Goal: Information Seeking & Learning: Learn about a topic

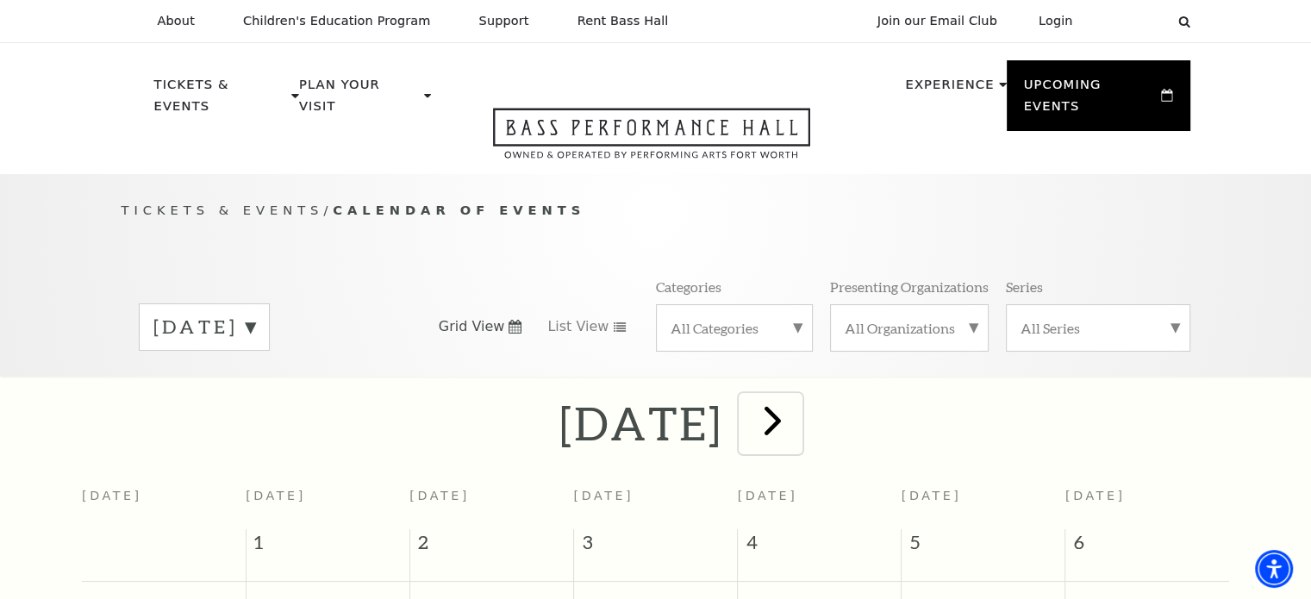
click at [797, 404] on span "next" at bounding box center [772, 420] width 49 height 49
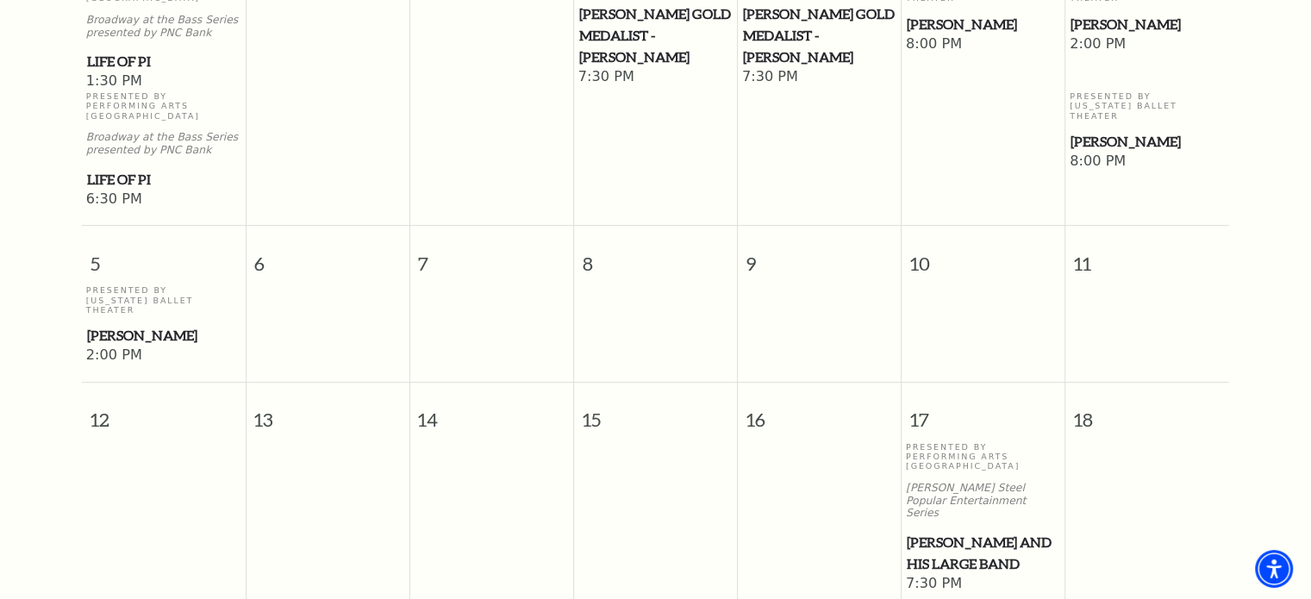
scroll to position [596, 0]
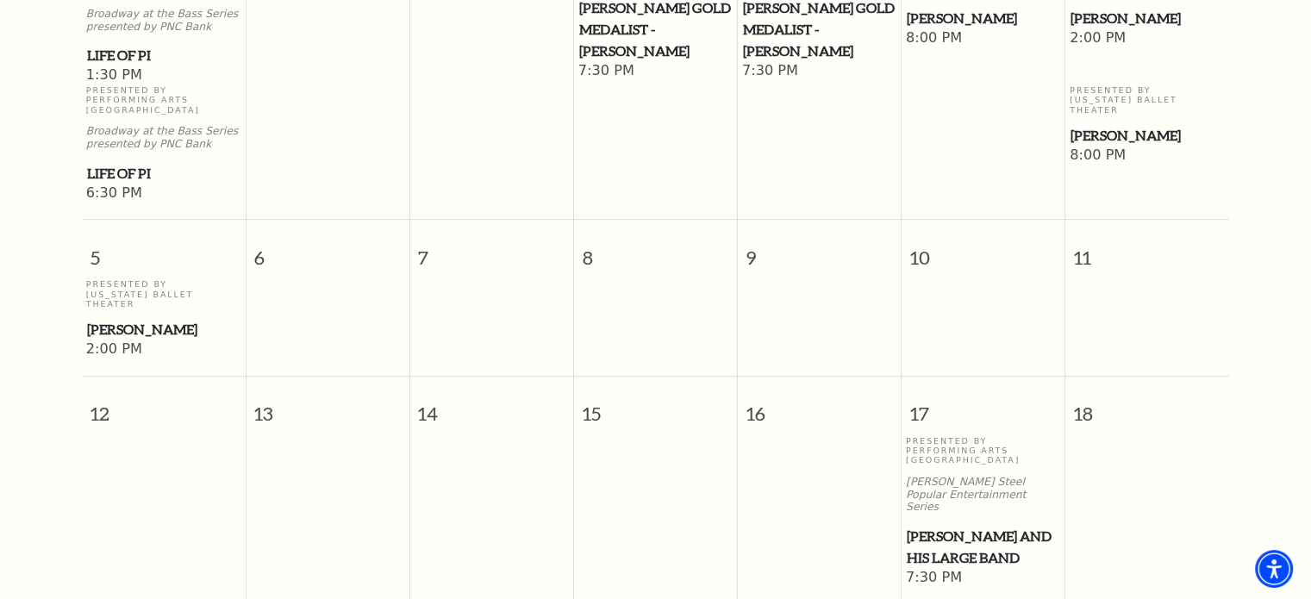
drag, startPoint x: 598, startPoint y: 496, endPoint x: 28, endPoint y: 476, distance: 570.9
click at [28, 476] on div "October 2025 Sunday Monday Tuesday Wednesday Thursday Friday Saturday 28 29 30 …" at bounding box center [655, 512] width 1311 height 1431
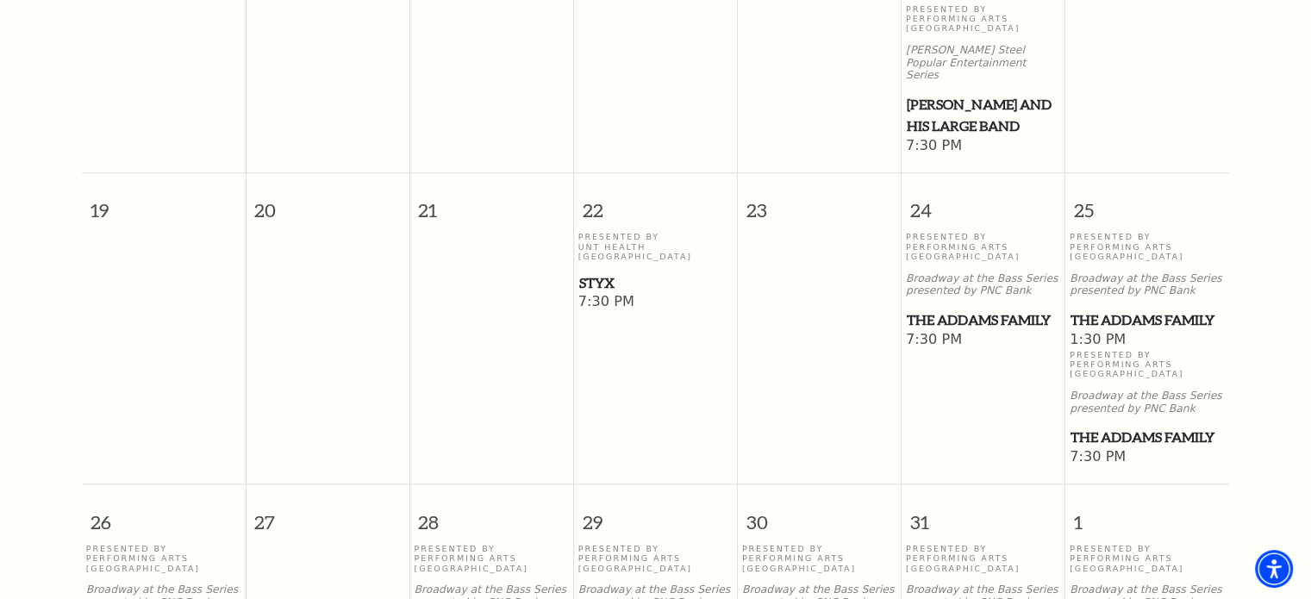
scroll to position [1032, 0]
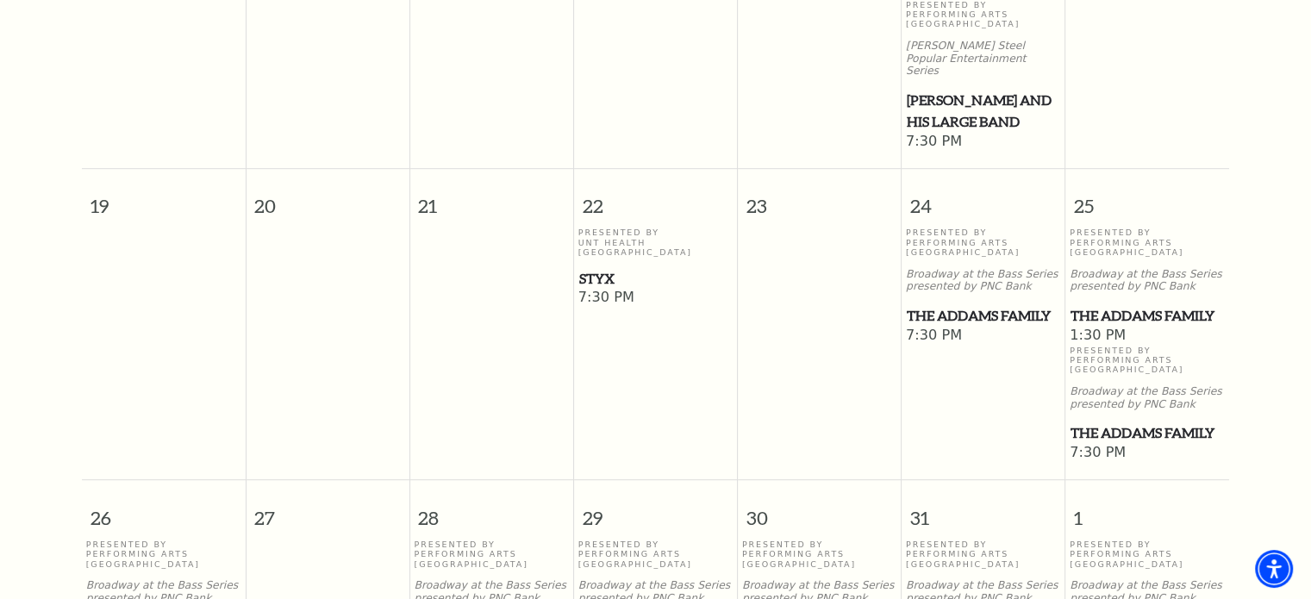
drag, startPoint x: 922, startPoint y: 284, endPoint x: 1202, endPoint y: 83, distance: 345.2
click at [1202, 83] on td at bounding box center [1147, 76] width 164 height 152
drag, startPoint x: 1120, startPoint y: 287, endPoint x: 1178, endPoint y: 285, distance: 57.8
click at [1178, 305] on span "The Addams Family" at bounding box center [1146, 316] width 153 height 22
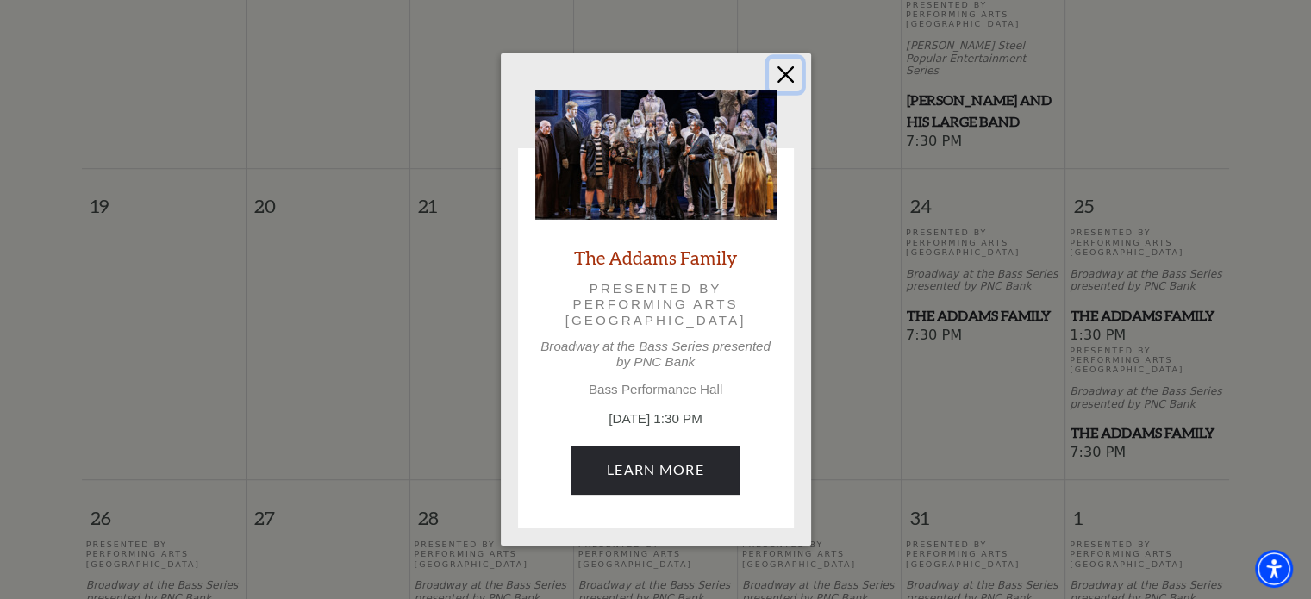
click at [788, 72] on button "Close" at bounding box center [785, 75] width 33 height 33
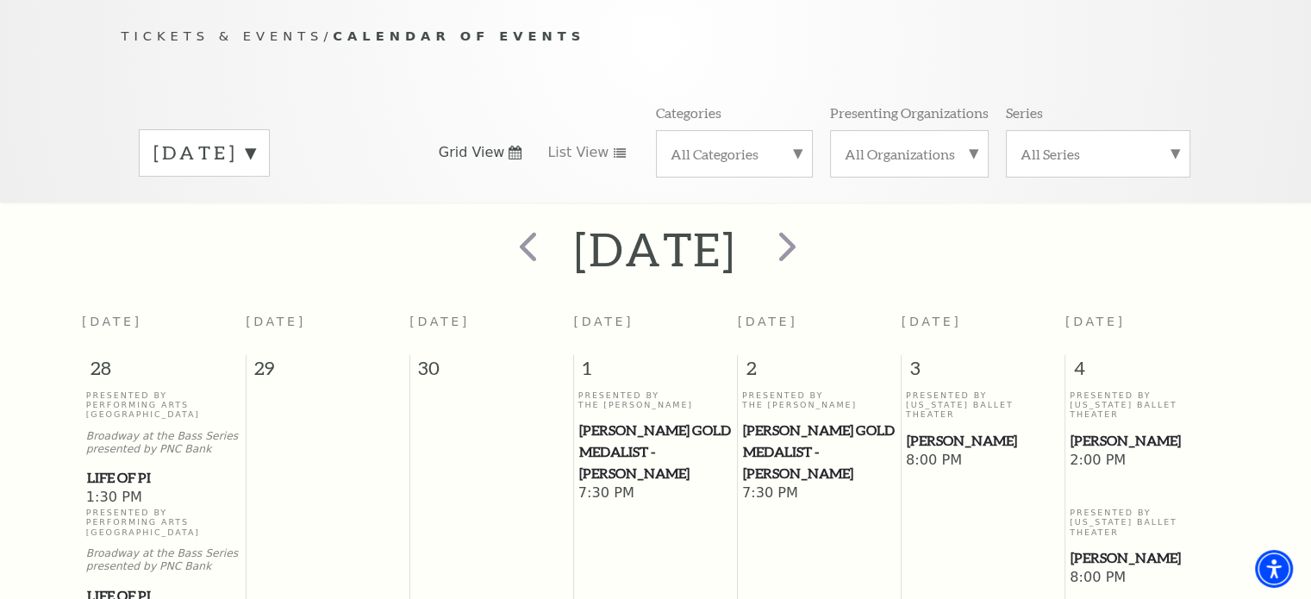
scroll to position [0, 0]
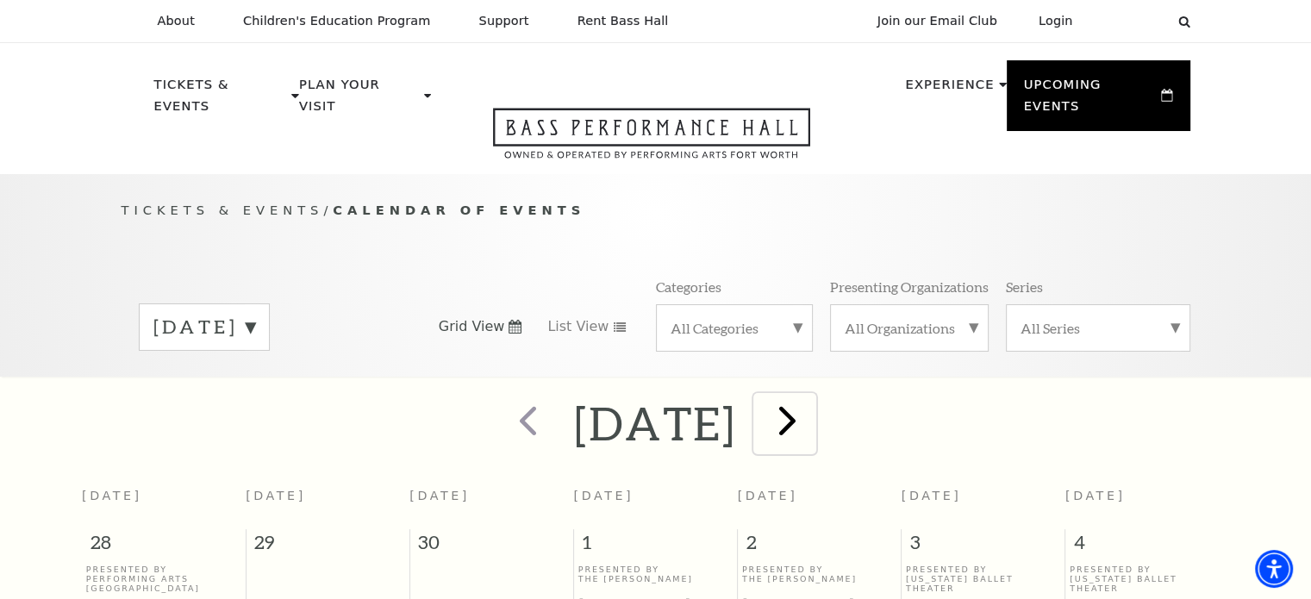
click at [812, 396] on span "next" at bounding box center [787, 420] width 49 height 49
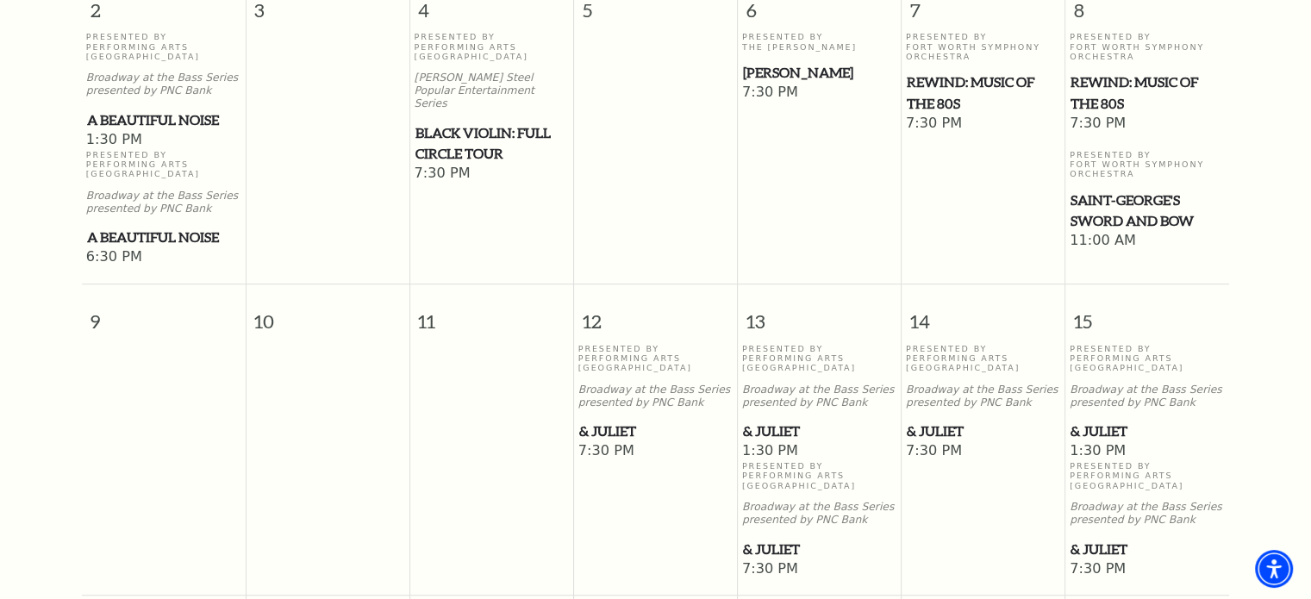
scroll to position [967, 0]
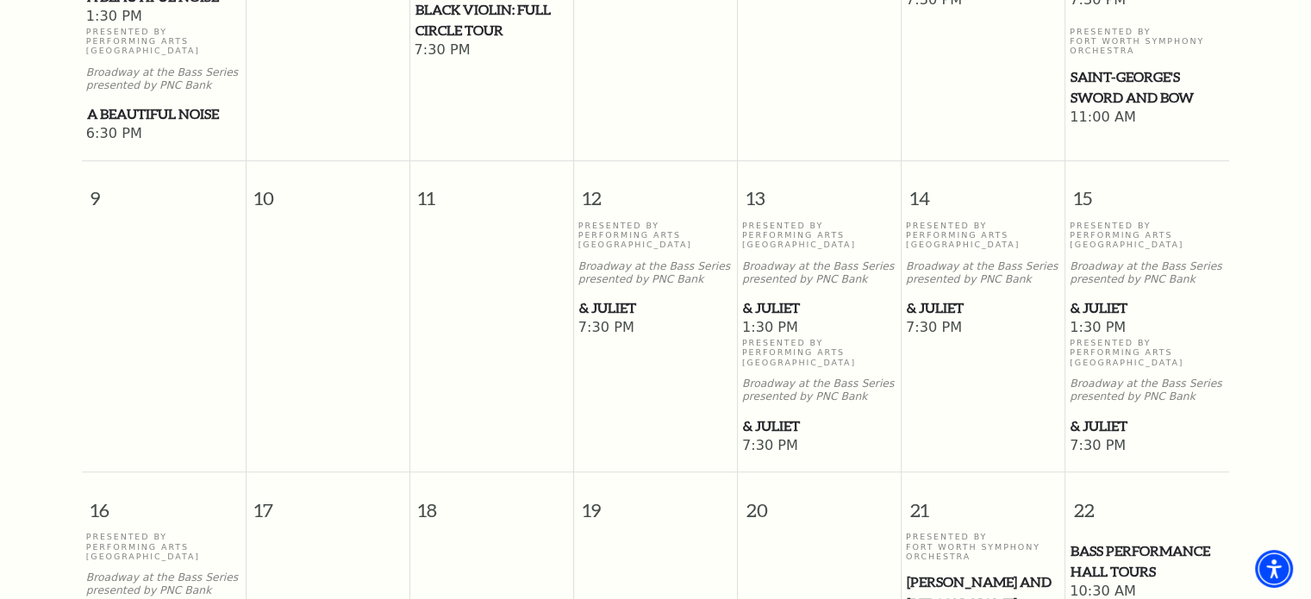
drag, startPoint x: 779, startPoint y: 434, endPoint x: 1282, endPoint y: 321, distance: 515.8
click at [1282, 321] on div "November 2025 Sunday Monday Tuesday Wednesday Thursday Friday Saturday 26 27 28…" at bounding box center [655, 390] width 1311 height 1928
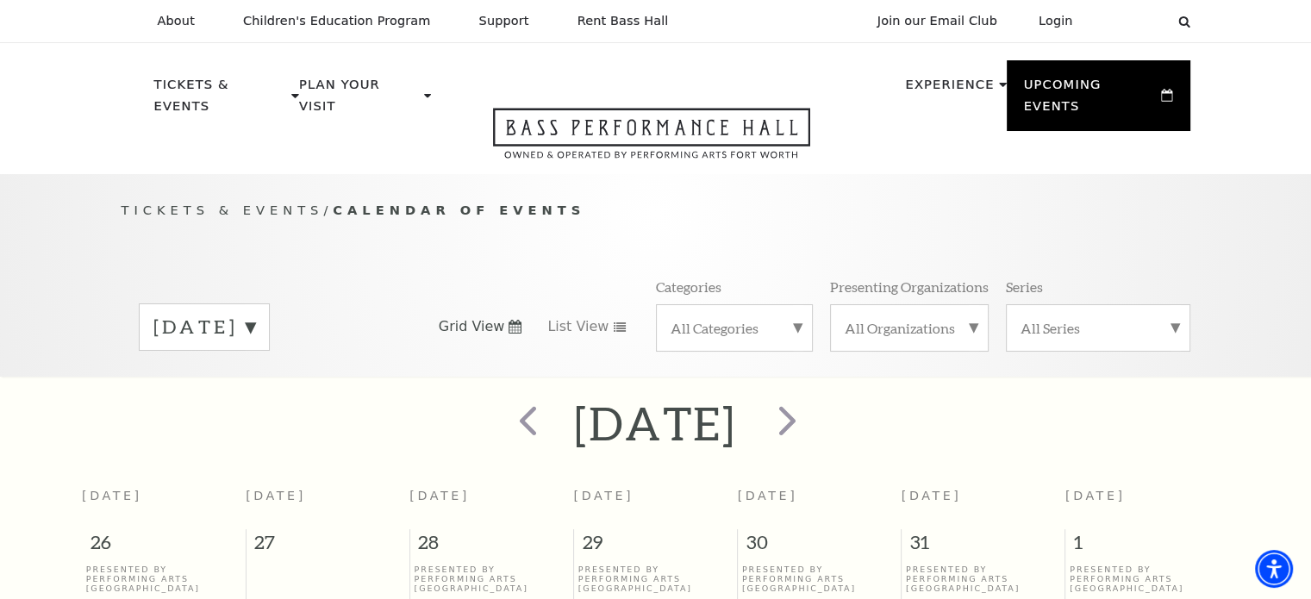
scroll to position [0, 0]
click at [812, 404] on span "next" at bounding box center [787, 420] width 49 height 49
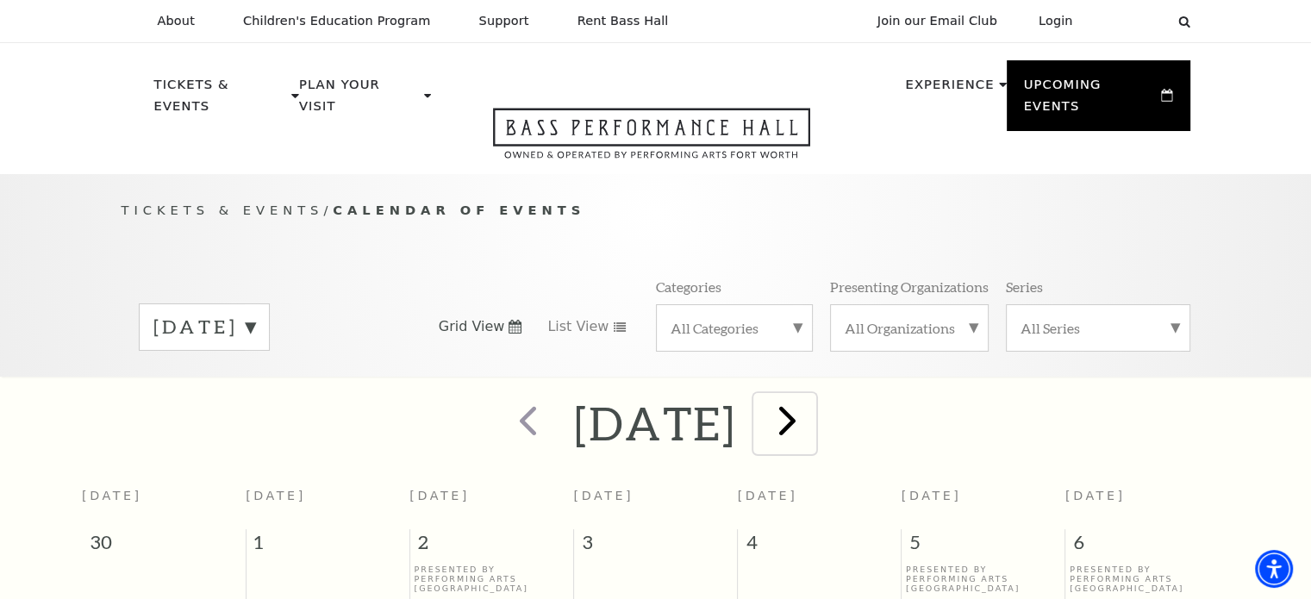
click at [812, 396] on span "next" at bounding box center [787, 420] width 49 height 49
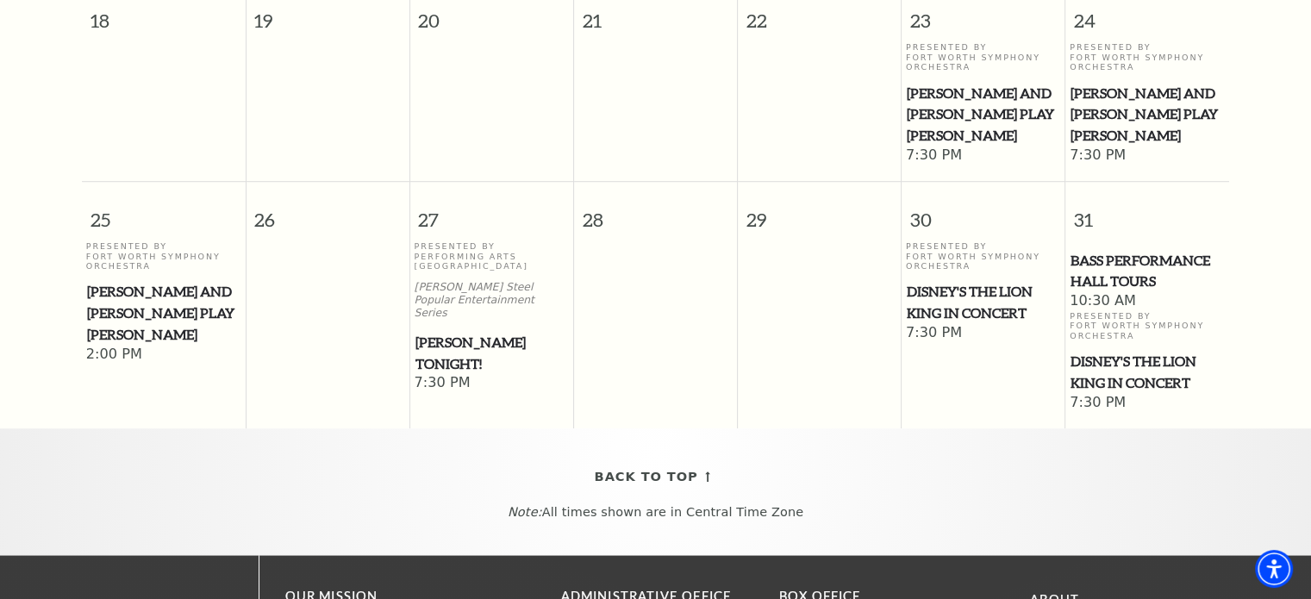
scroll to position [1113, 0]
click at [958, 282] on span "Disney's The Lion King in Concert" at bounding box center [983, 303] width 153 height 42
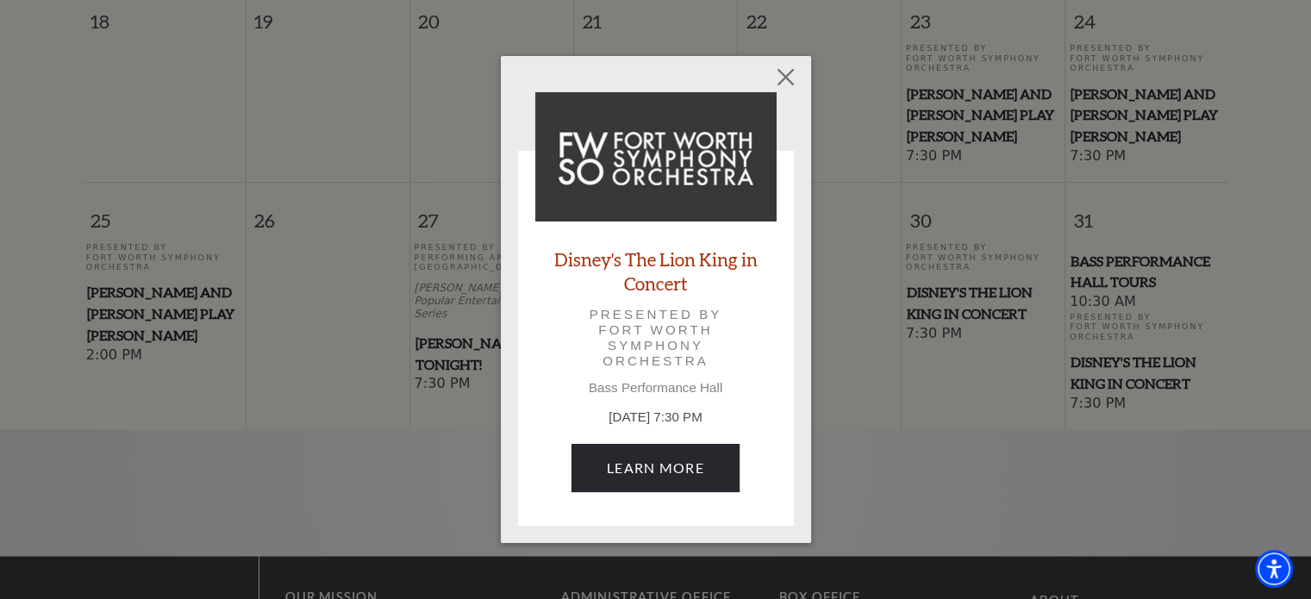
click at [848, 172] on div "Empty heading Disney's The Lion King in Concert Presented by Fort Worth Symphon…" at bounding box center [655, 299] width 1311 height 599
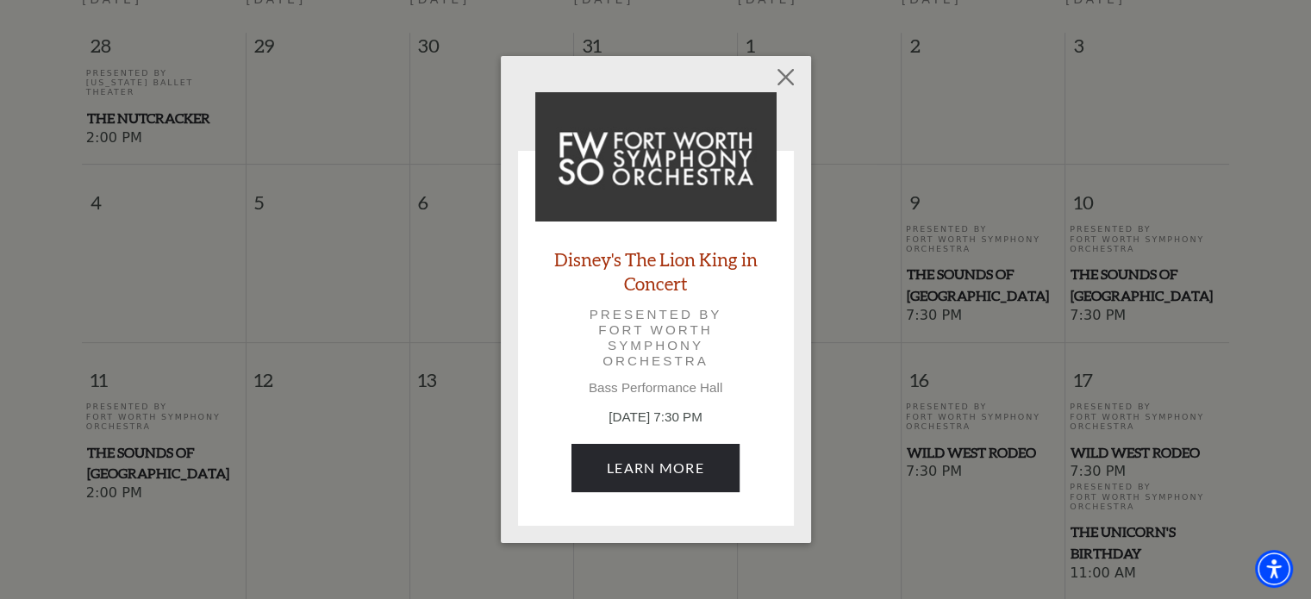
scroll to position [334, 0]
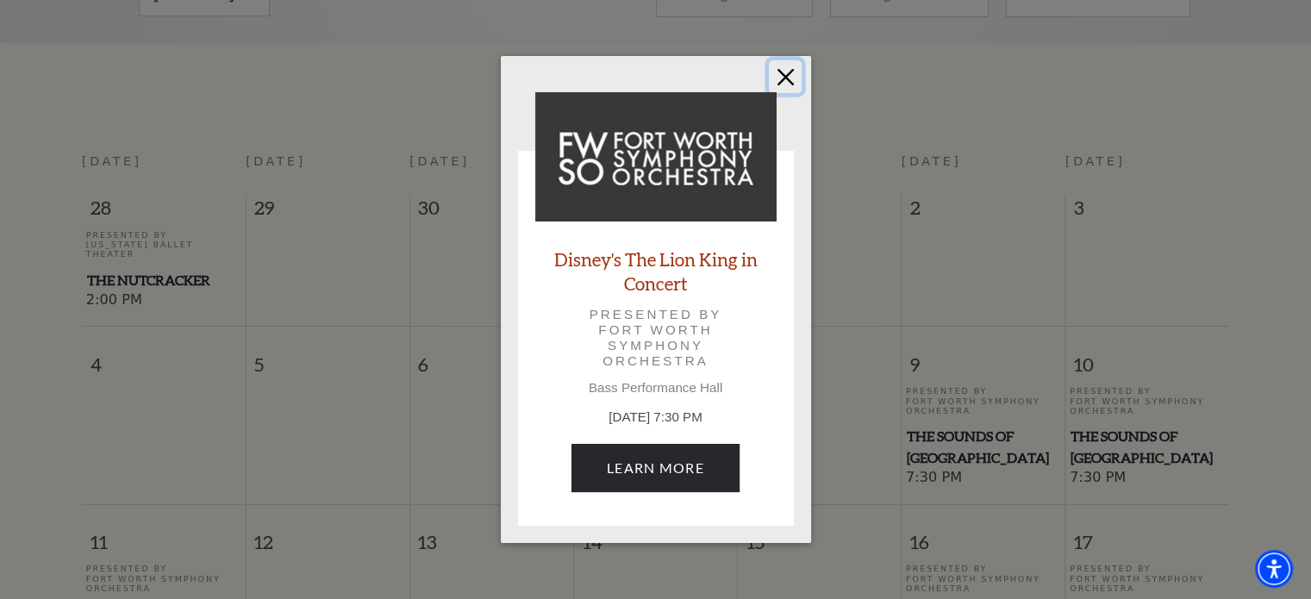
click at [786, 81] on button "Close" at bounding box center [785, 76] width 33 height 33
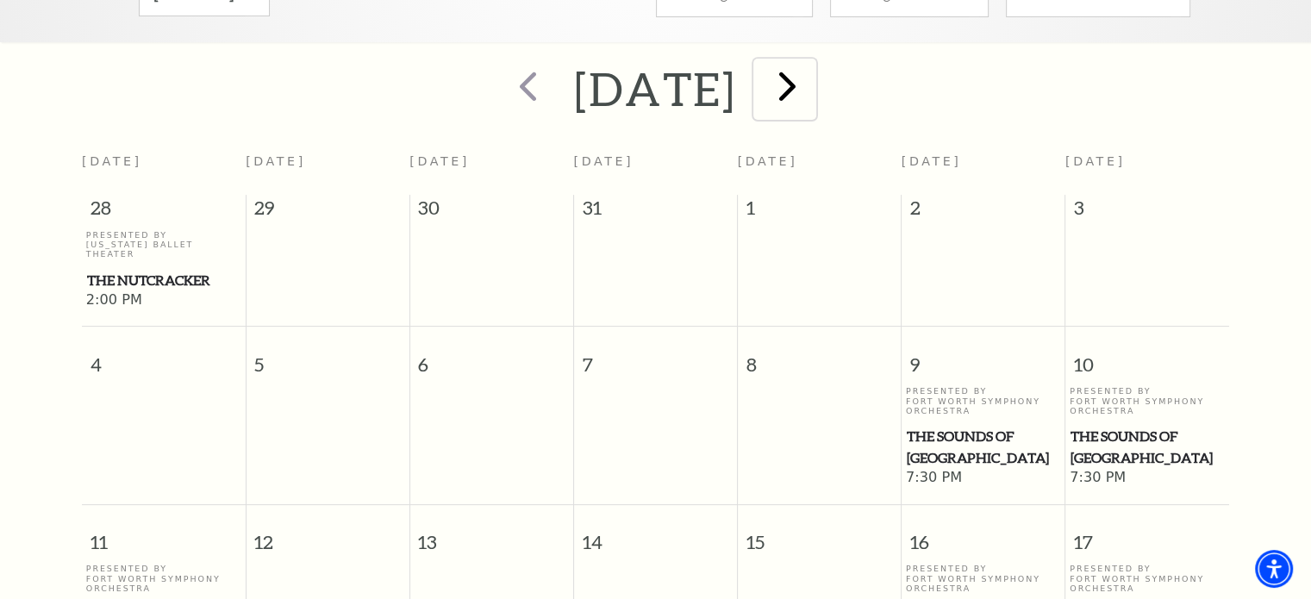
click at [812, 68] on span "next" at bounding box center [787, 85] width 49 height 49
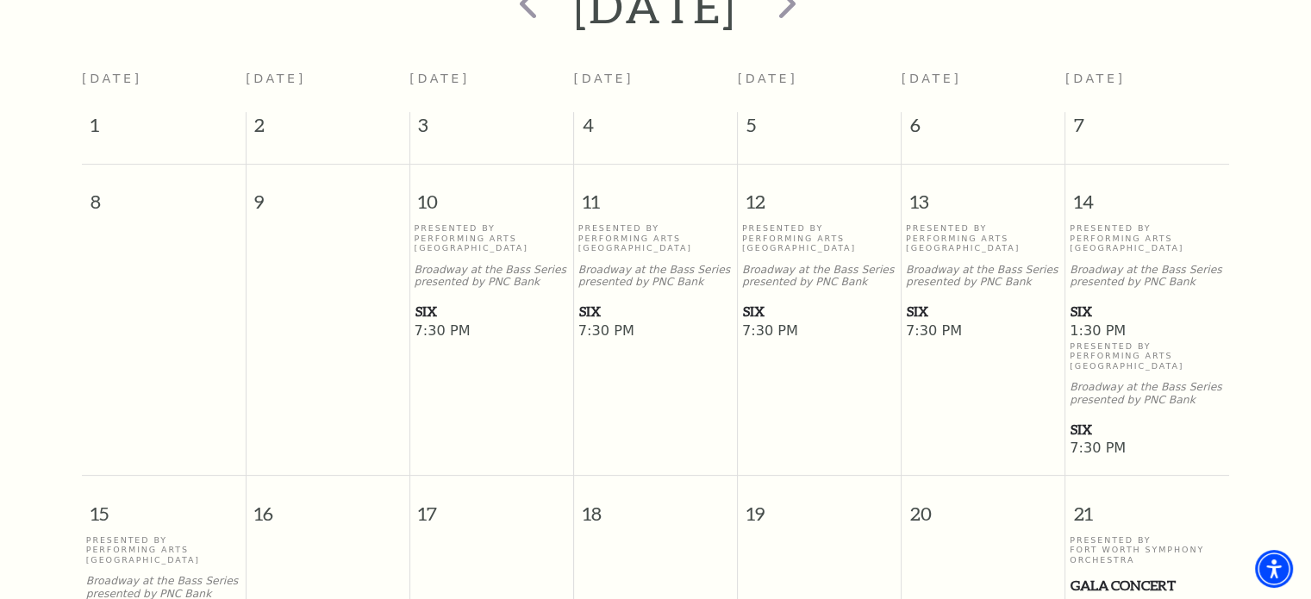
scroll to position [418, 0]
click at [420, 300] on span "SIX" at bounding box center [491, 311] width 153 height 22
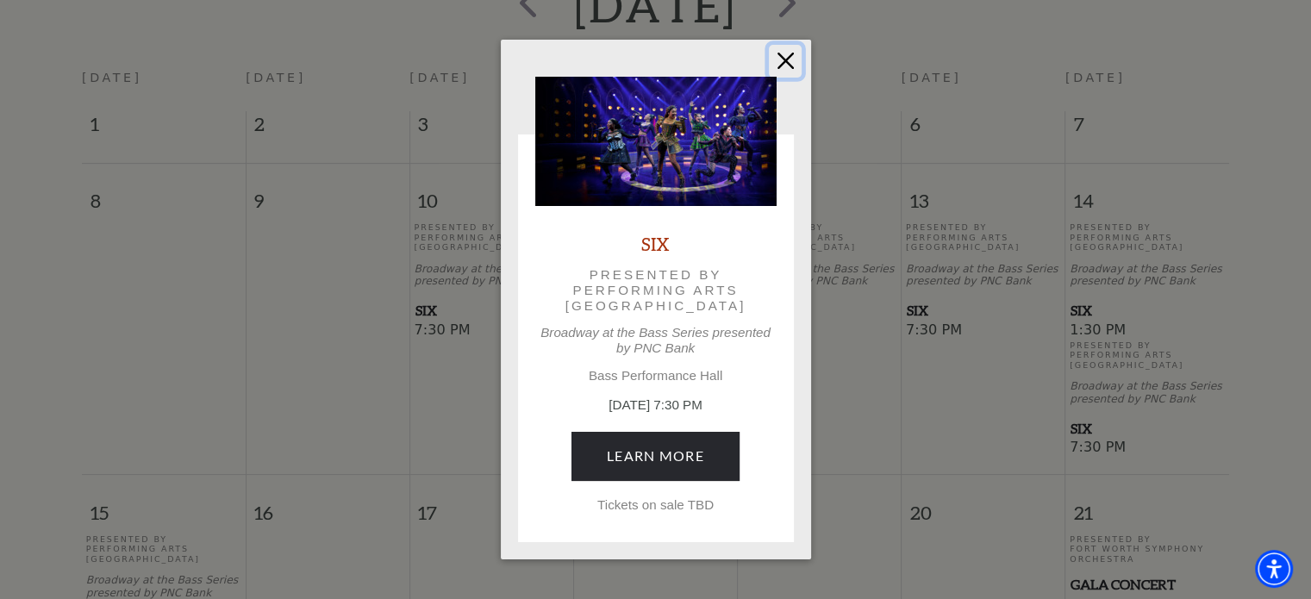
click at [779, 65] on button "Close" at bounding box center [785, 61] width 33 height 33
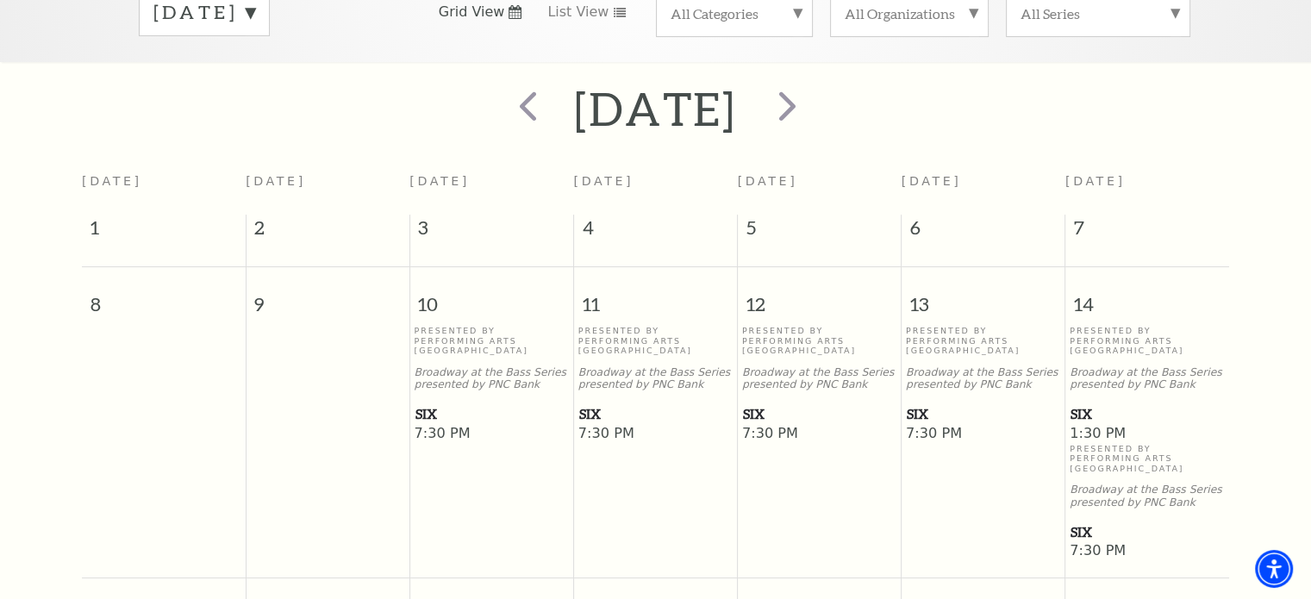
scroll to position [0, 0]
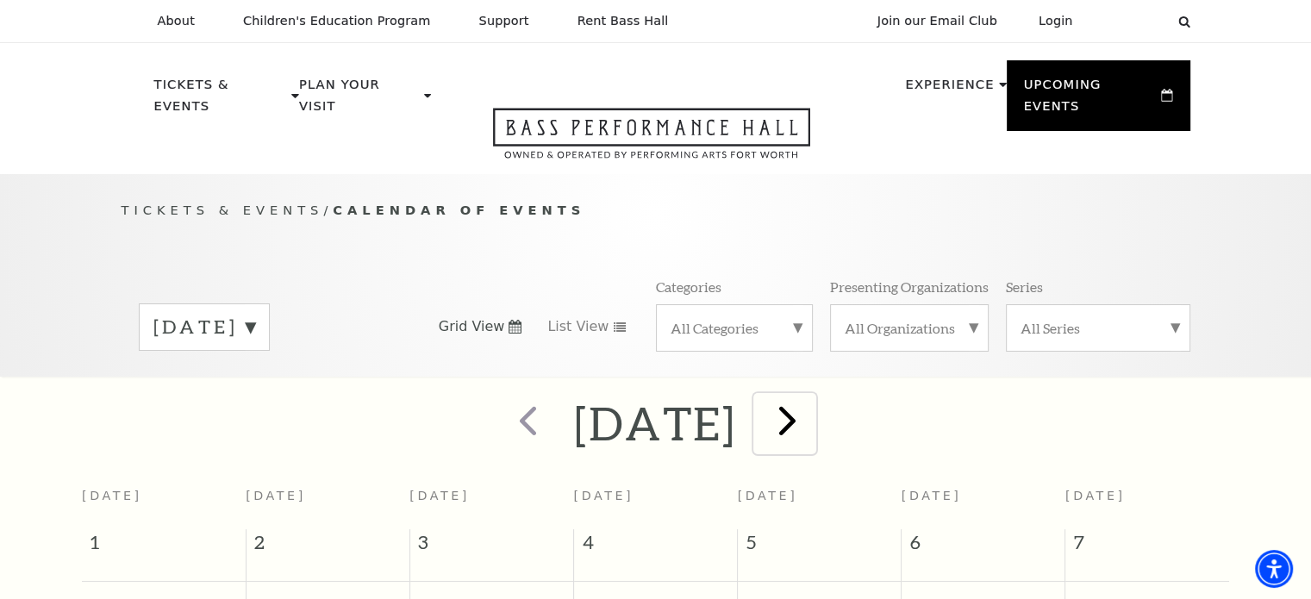
click at [812, 396] on span "next" at bounding box center [787, 420] width 49 height 49
click at [812, 406] on span "next" at bounding box center [787, 420] width 49 height 49
click at [812, 426] on span "next" at bounding box center [787, 420] width 49 height 49
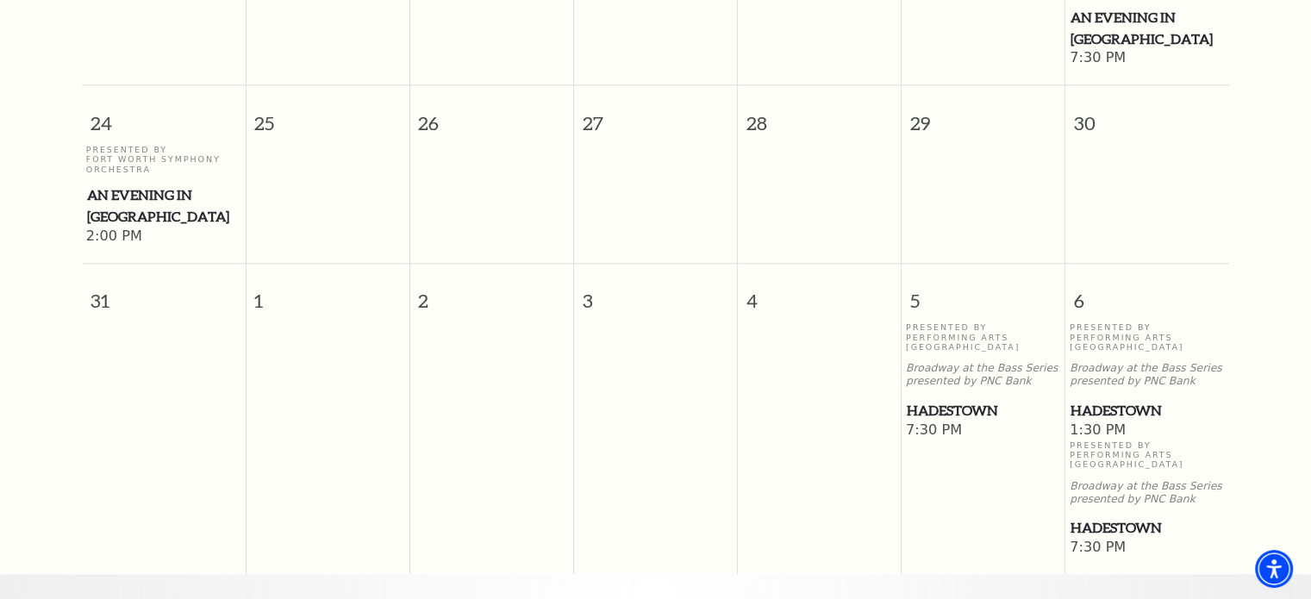
scroll to position [1646, 0]
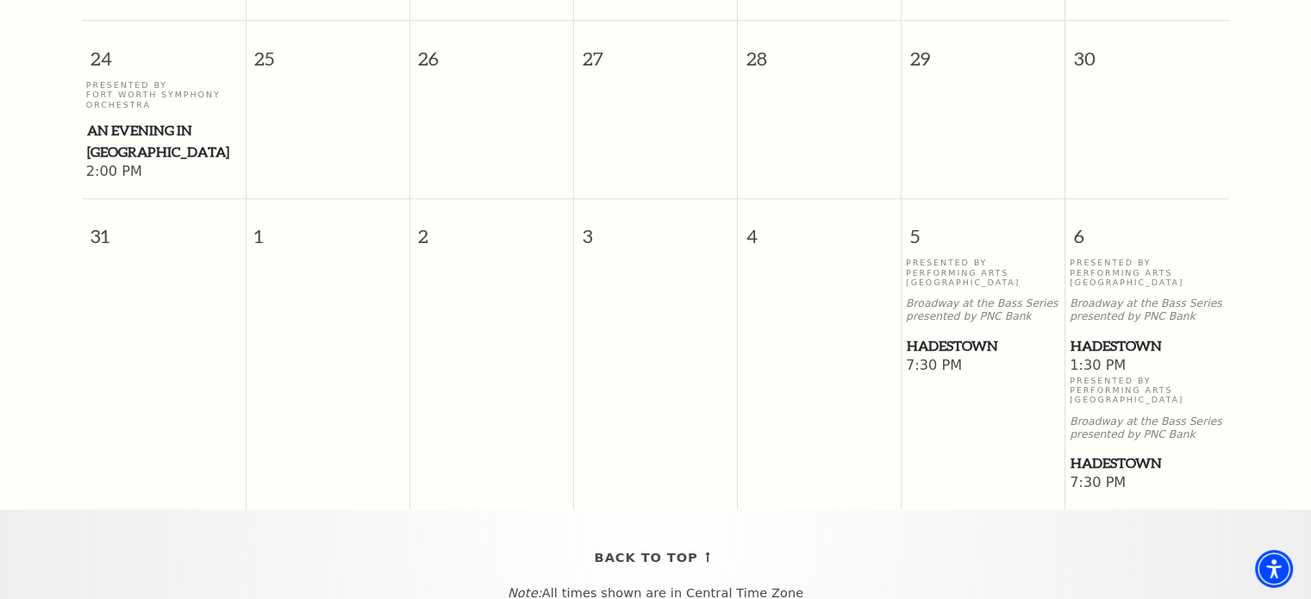
click at [933, 335] on span "Hadestown" at bounding box center [983, 346] width 153 height 22
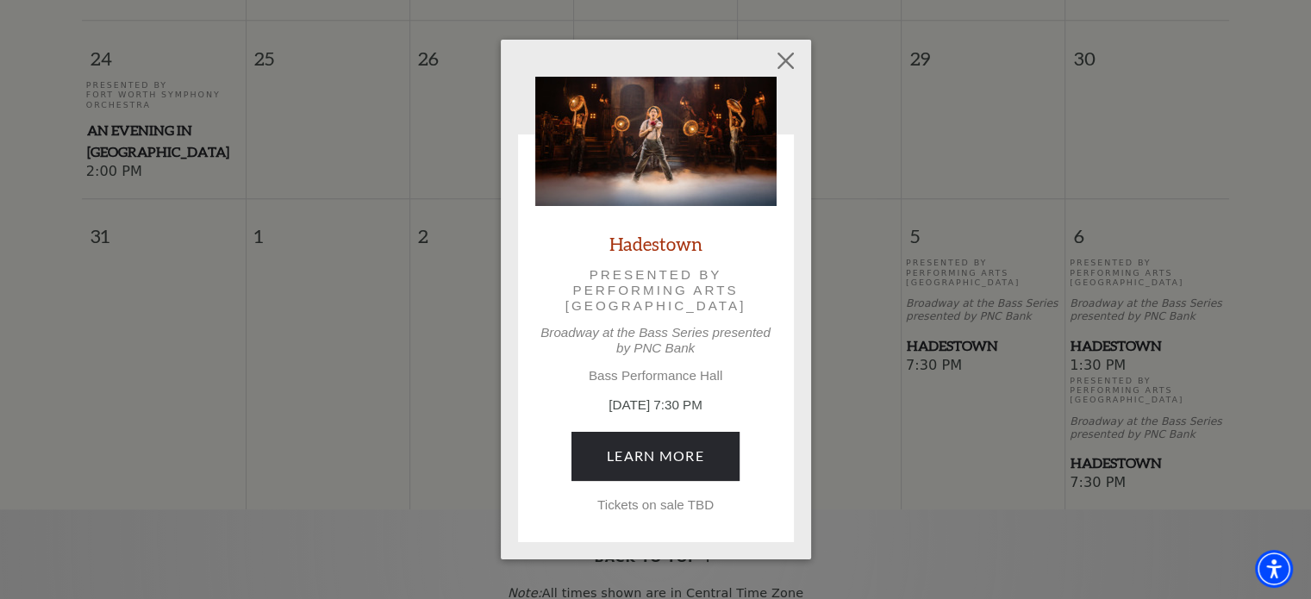
click at [445, 340] on div "Empty heading Hadestown Presented by Performing Arts Fort Worth Broadway at the…" at bounding box center [655, 299] width 1311 height 599
click at [781, 61] on button "Close" at bounding box center [785, 61] width 33 height 33
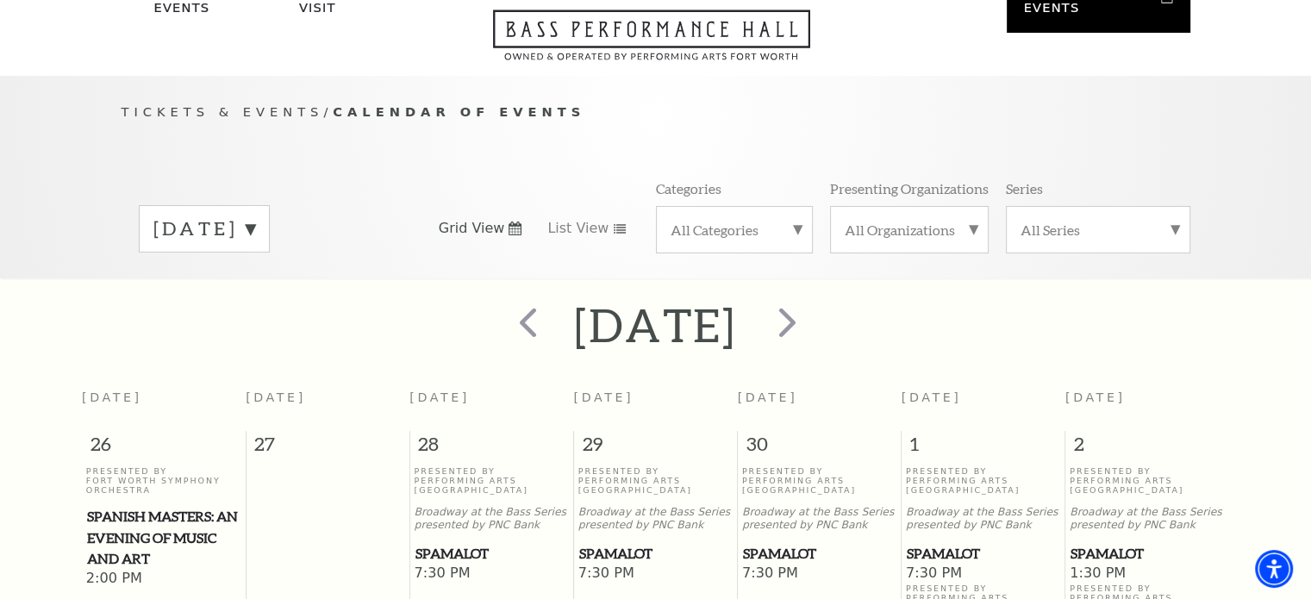
scroll to position [0, 0]
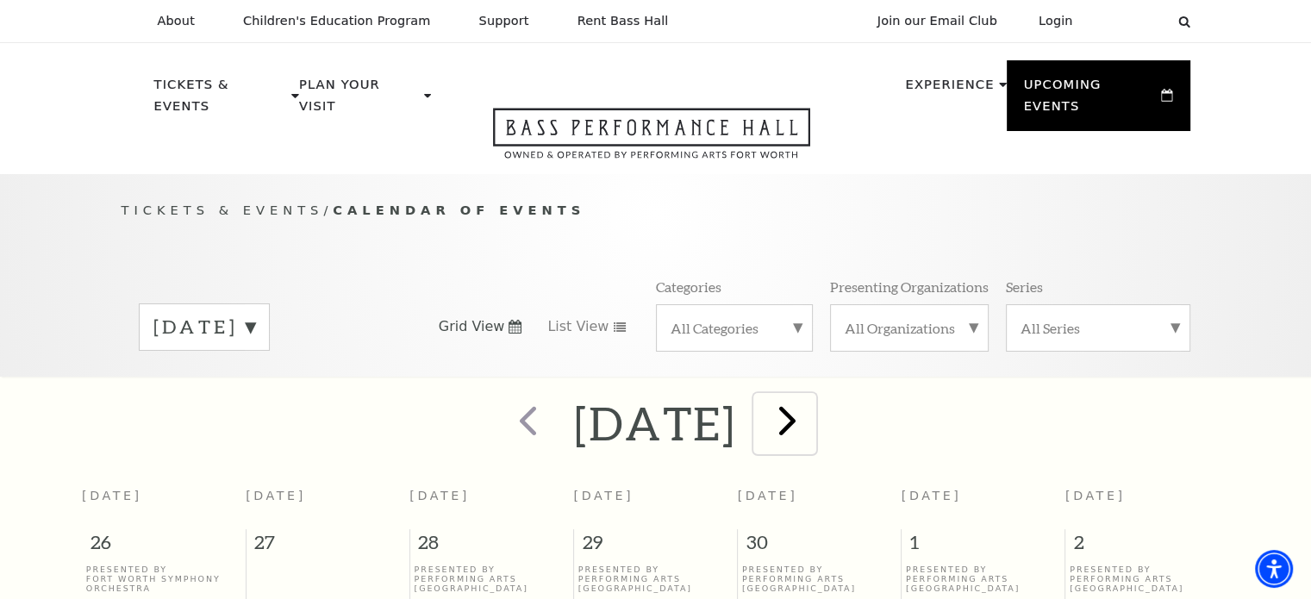
click at [812, 396] on span "next" at bounding box center [787, 420] width 49 height 49
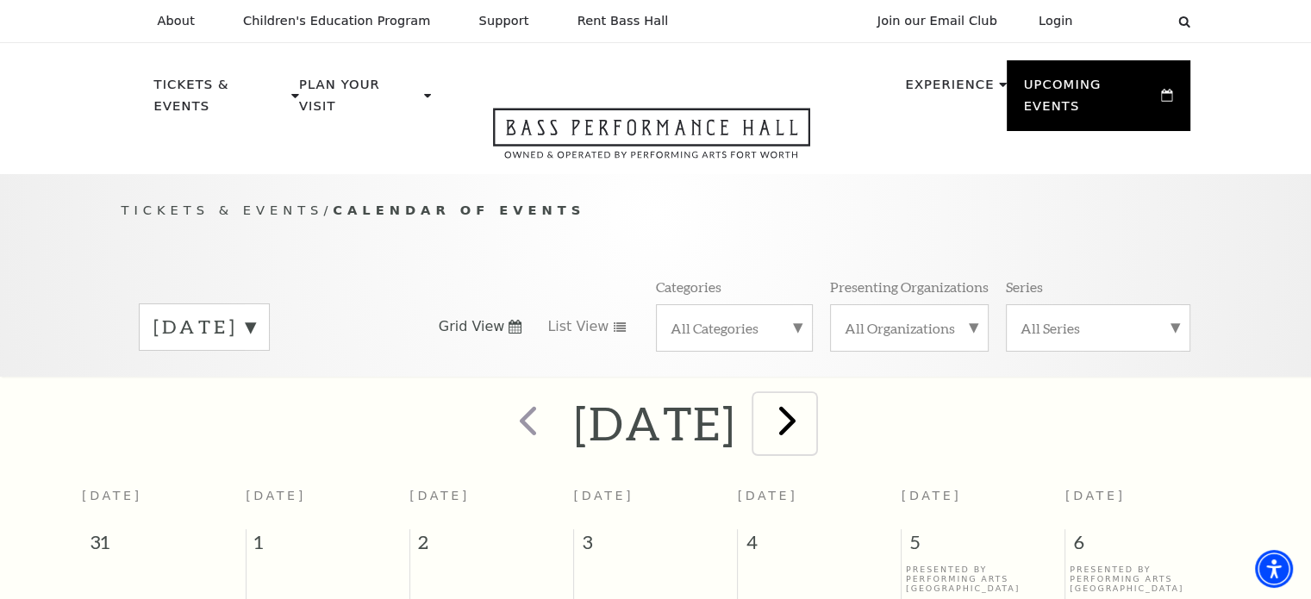
click at [812, 411] on span "next" at bounding box center [787, 420] width 49 height 49
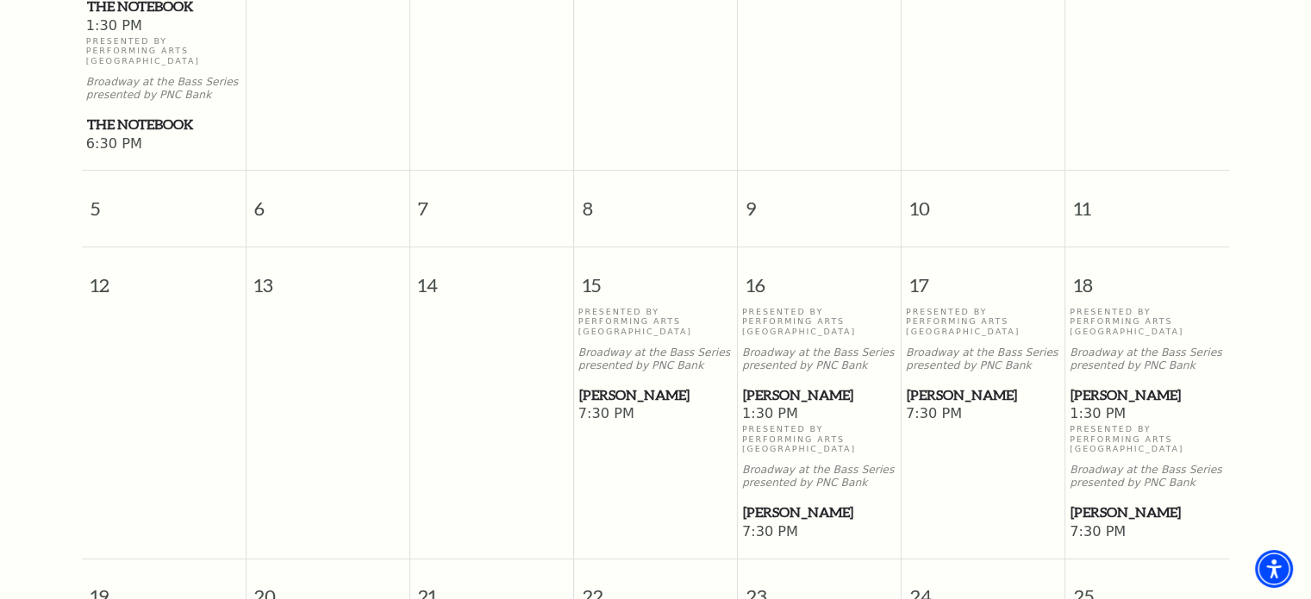
scroll to position [711, 0]
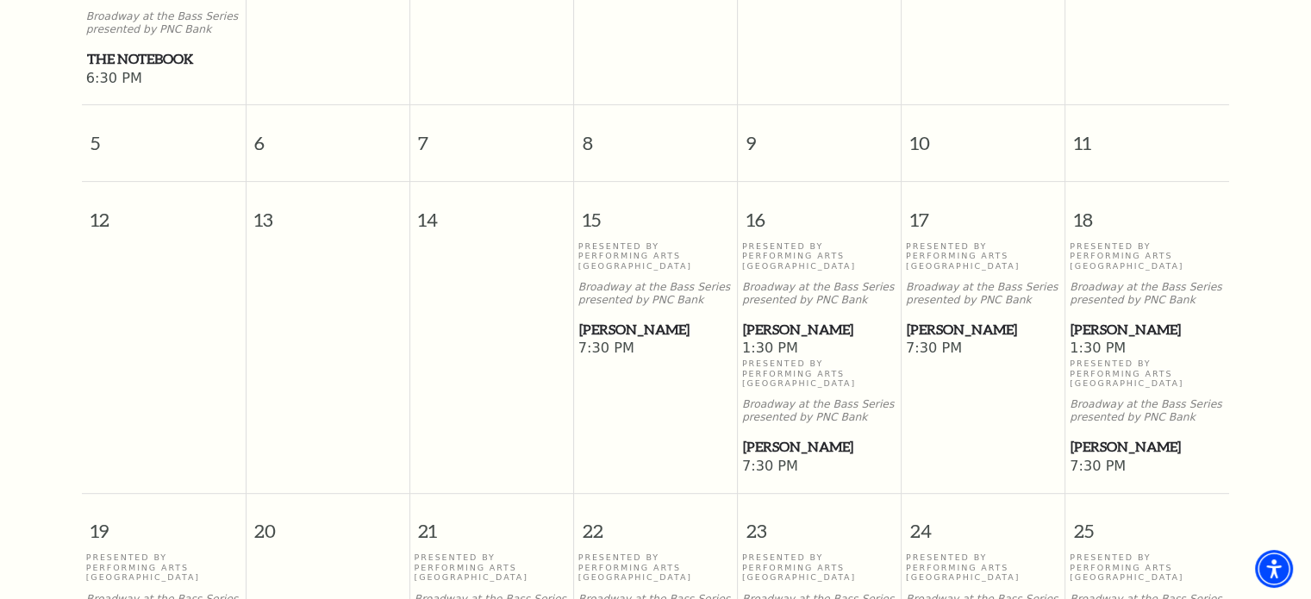
click at [647, 319] on span "[PERSON_NAME]" at bounding box center [655, 330] width 153 height 22
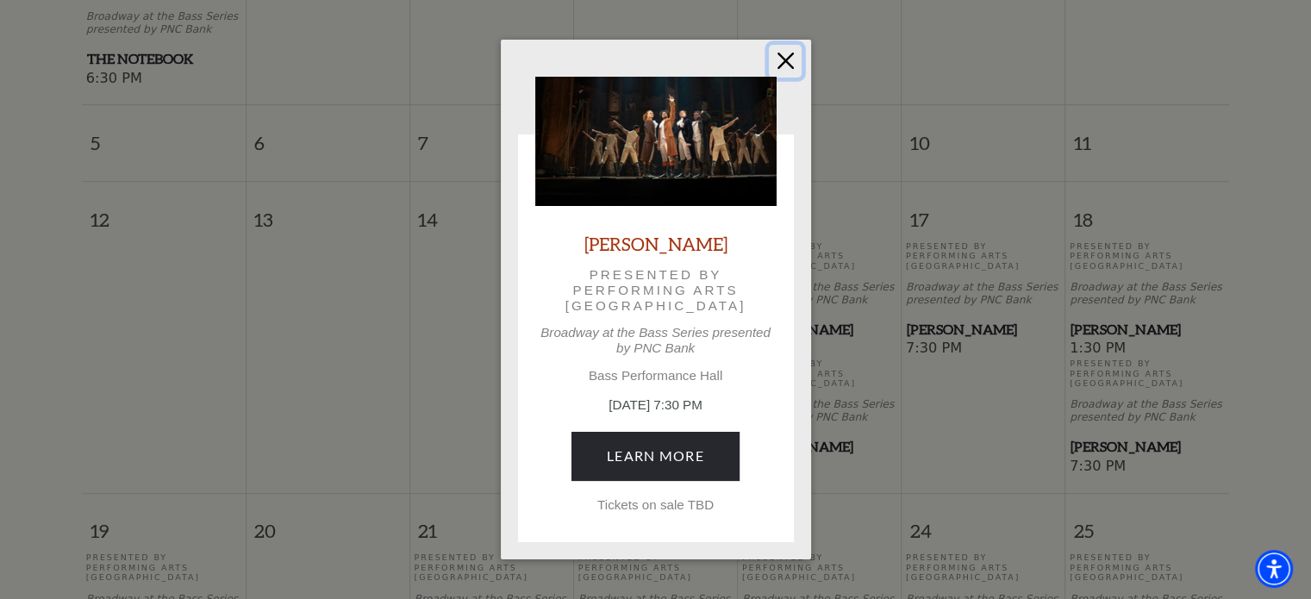
click at [781, 66] on button "Close" at bounding box center [785, 61] width 33 height 33
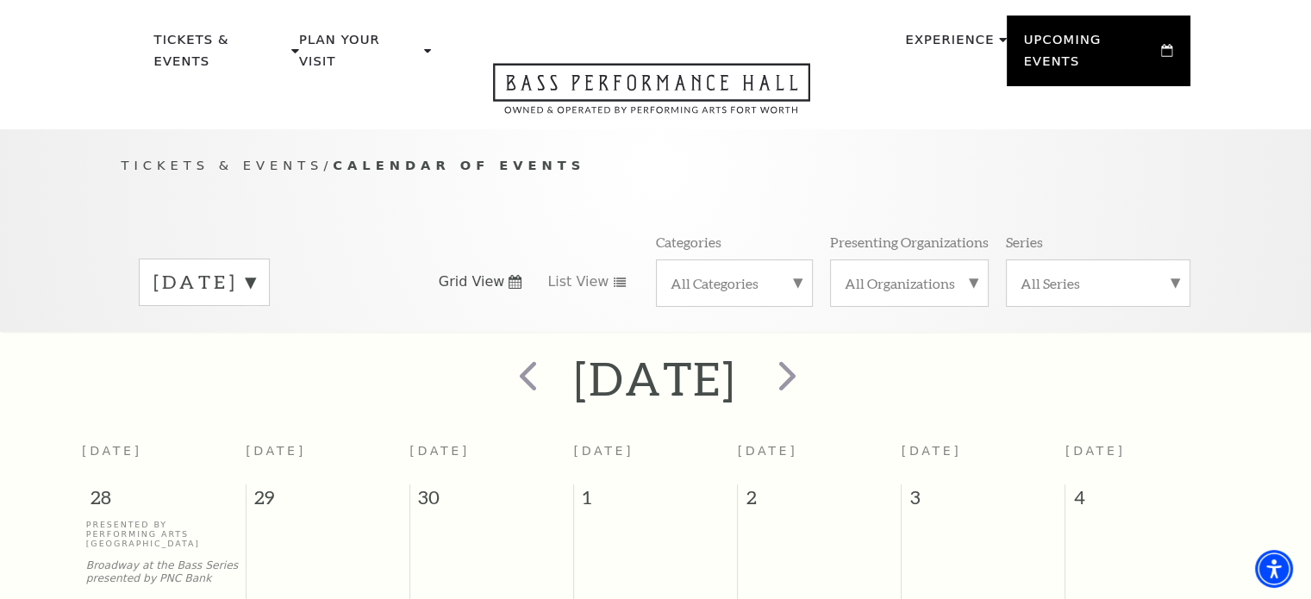
scroll to position [0, 0]
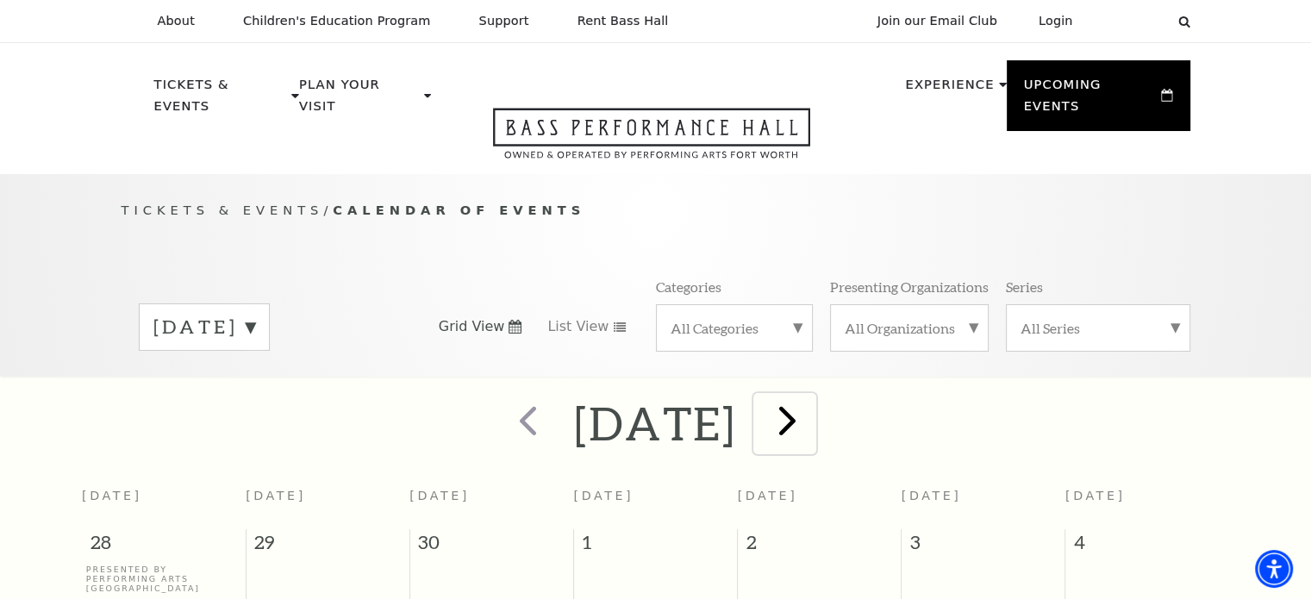
click at [812, 405] on span "next" at bounding box center [787, 420] width 49 height 49
click at [812, 419] on span "next" at bounding box center [787, 420] width 49 height 49
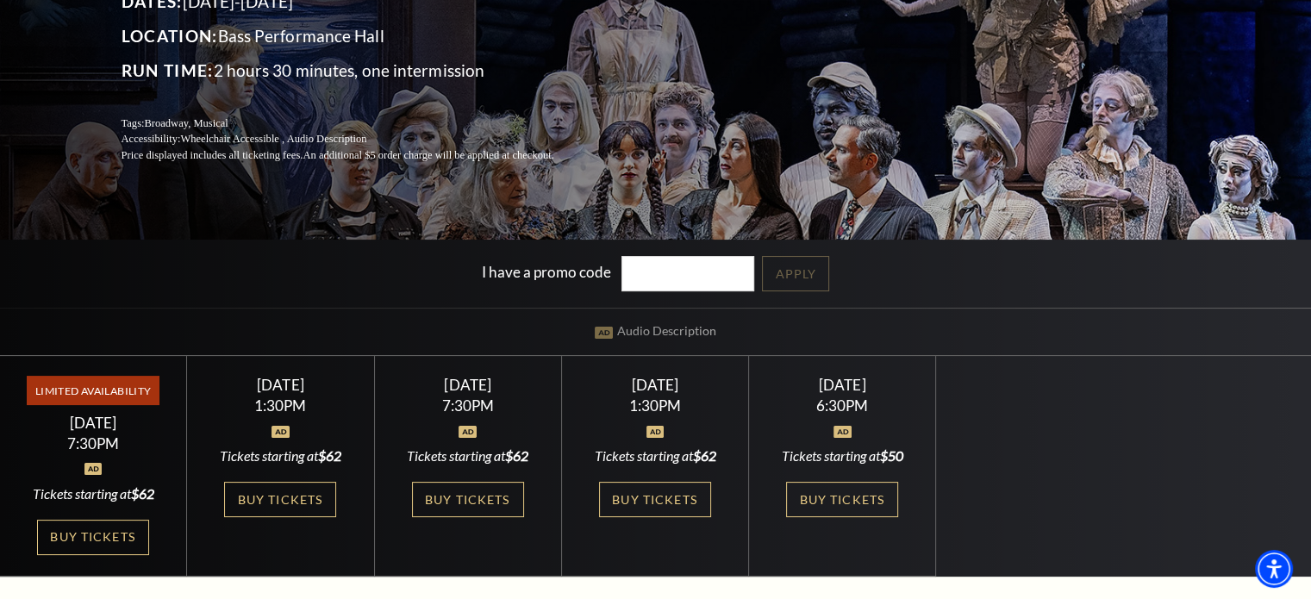
scroll to position [231, 0]
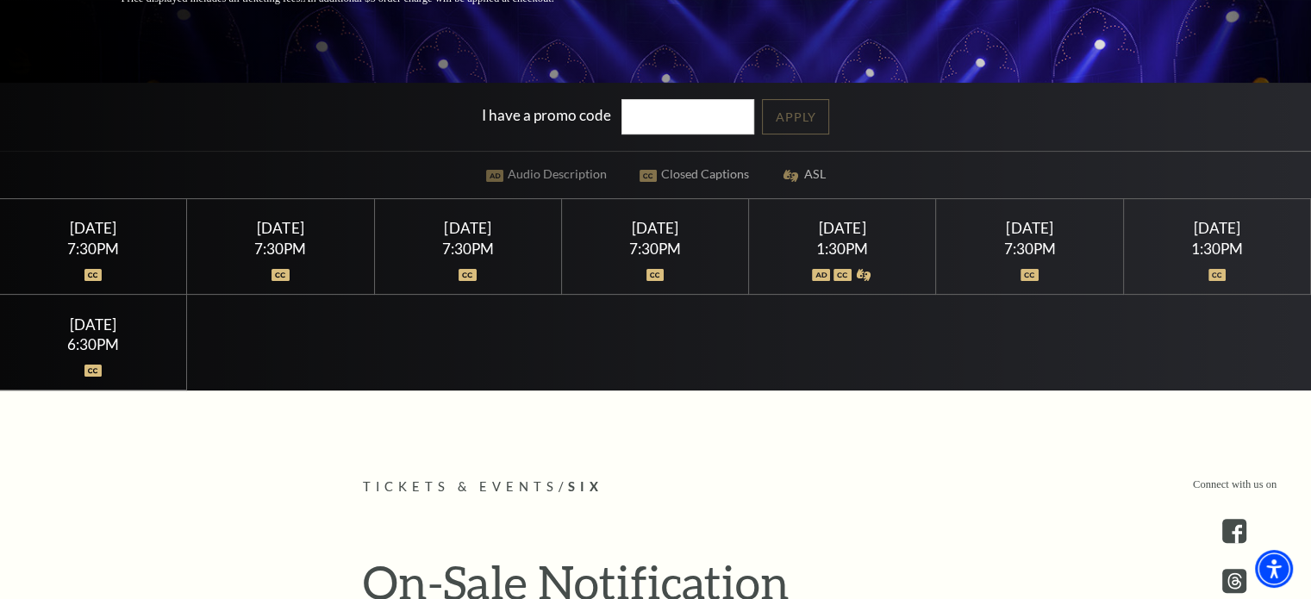
scroll to position [390, 0]
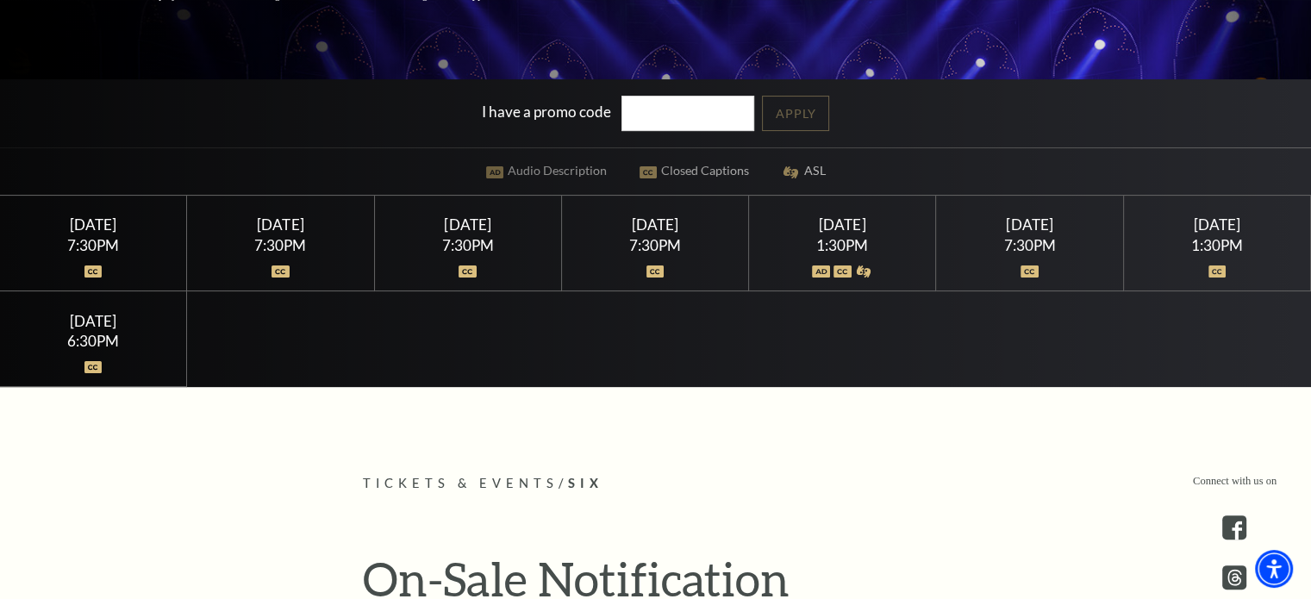
click at [464, 223] on div "[DATE]" at bounding box center [468, 224] width 146 height 18
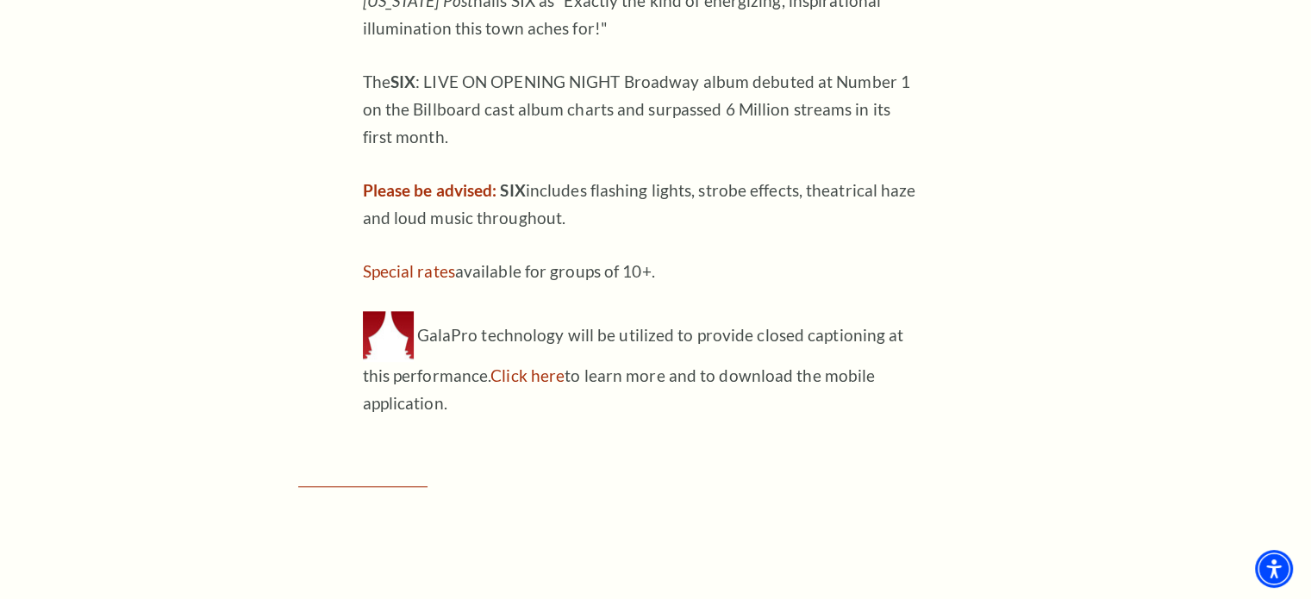
scroll to position [1685, 0]
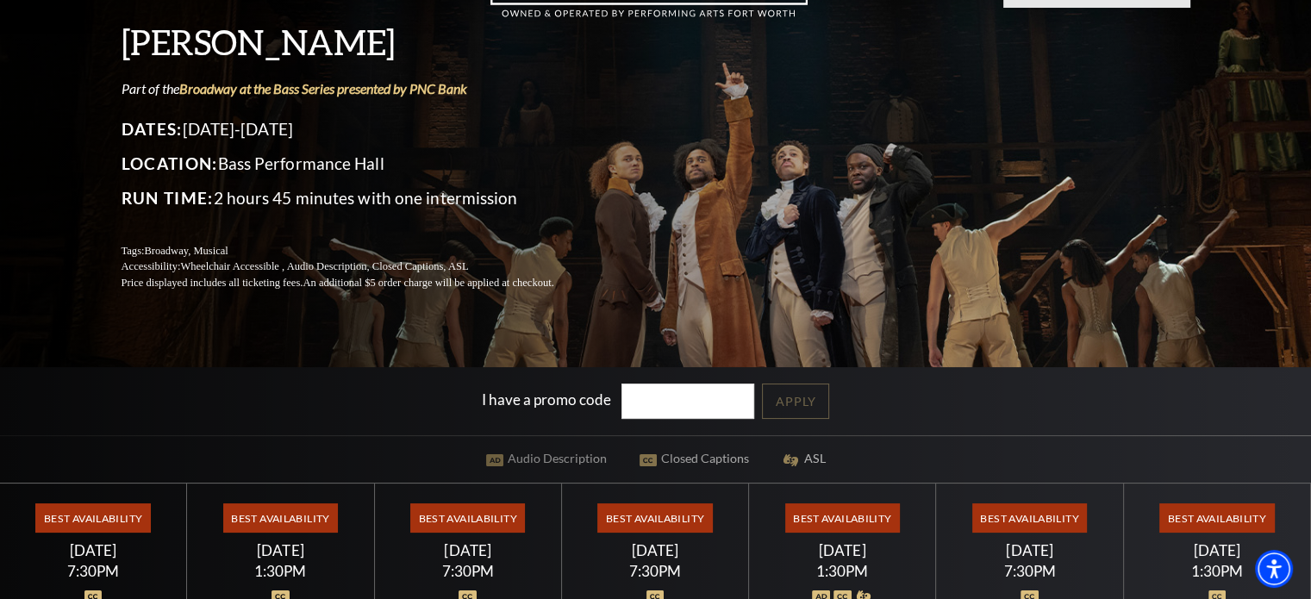
scroll to position [100, 0]
